Goal: Task Accomplishment & Management: Manage account settings

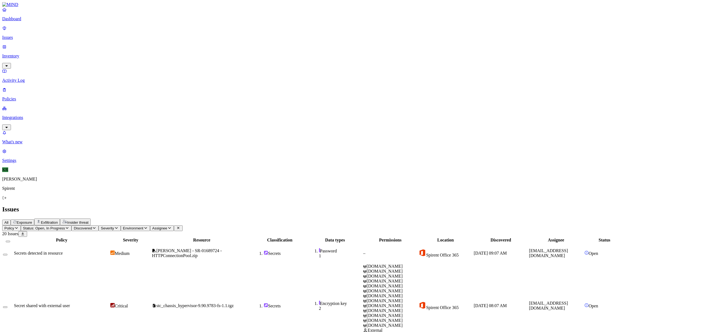
click at [13, 238] on div at bounding box center [8, 240] width 10 height 5
click at [10, 241] on button "Select all" at bounding box center [8, 242] width 4 height 2
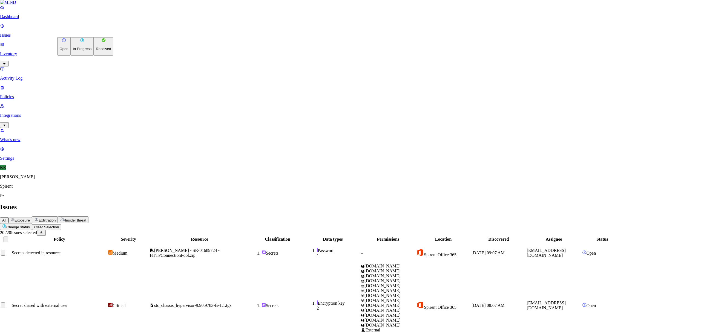
click at [96, 51] on p "Resolved" at bounding box center [103, 49] width 15 height 4
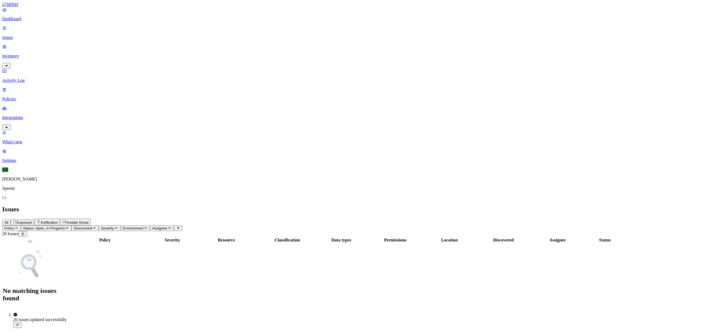
click at [58, 221] on span "Exfiltration" at bounding box center [49, 223] width 17 height 4
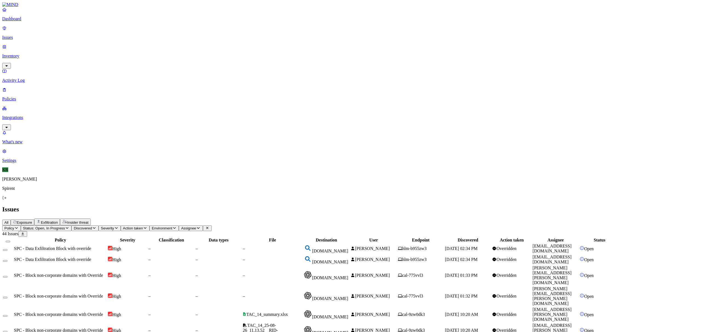
click at [302, 244] on td "–" at bounding box center [272, 249] width 60 height 10
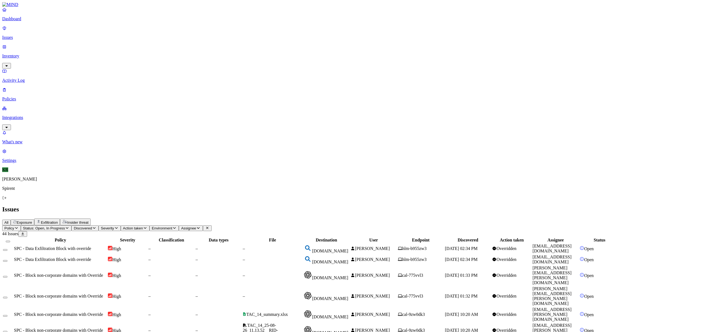
click at [10, 241] on button "Select all" at bounding box center [8, 242] width 4 height 2
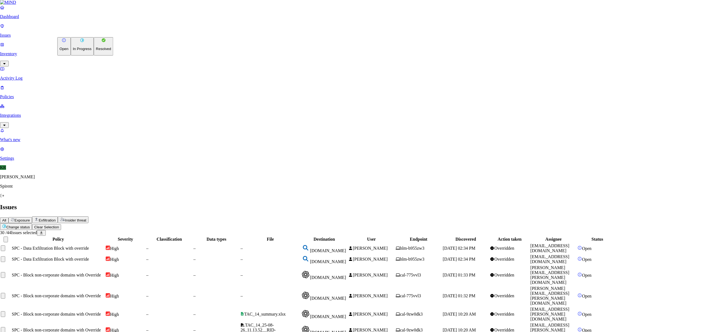
click at [96, 51] on p "Resolved" at bounding box center [103, 49] width 15 height 4
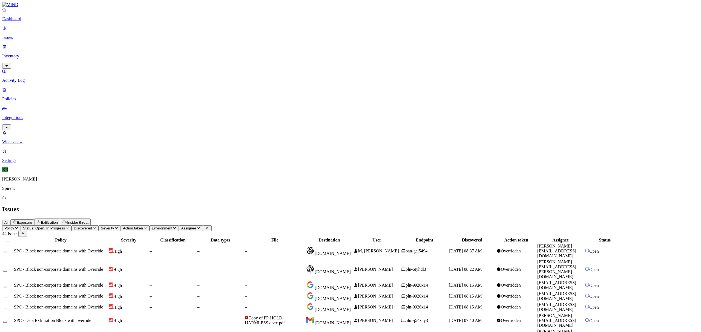
click at [305, 244] on td "–" at bounding box center [274, 251] width 60 height 15
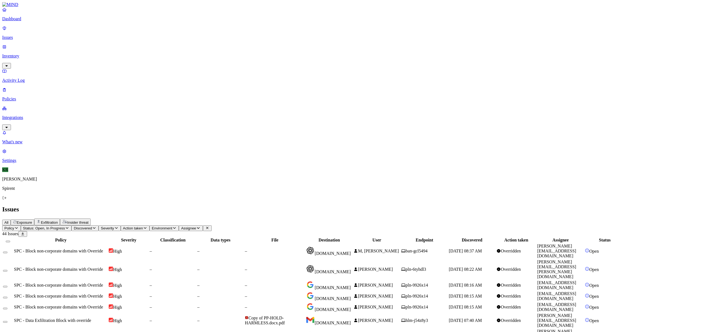
click at [10, 241] on button "Select all" at bounding box center [8, 242] width 4 height 2
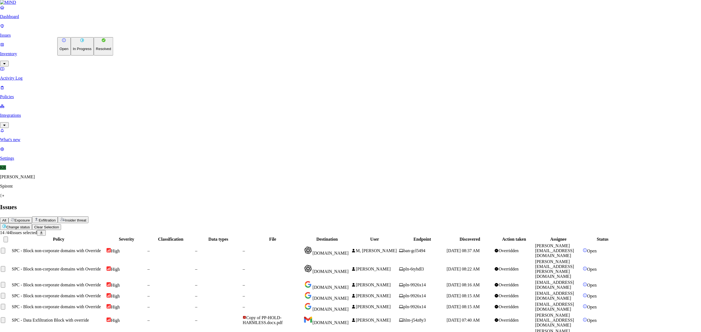
click at [85, 35] on html "Dashboard Issues Inventory Activity Log Policies Integrations What's new 1 Sett…" at bounding box center [350, 230] width 701 height 460
click at [96, 51] on p "Resolved" at bounding box center [103, 49] width 15 height 4
